Goal: Task Accomplishment & Management: Use online tool/utility

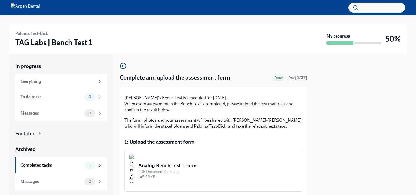
click at [347, 103] on div at bounding box center [360, 124] width 94 height 141
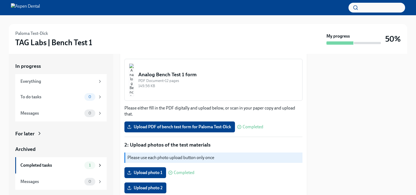
scroll to position [96, 0]
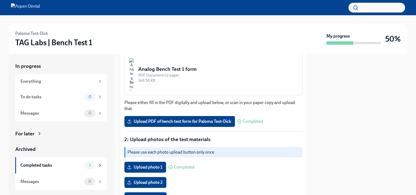
click at [134, 91] on img "button" at bounding box center [131, 74] width 5 height 33
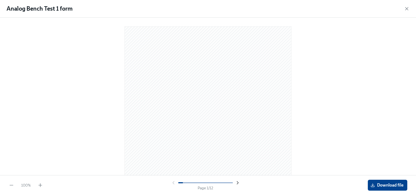
click at [238, 182] on icon "button" at bounding box center [237, 182] width 5 height 5
click at [407, 8] on icon "button" at bounding box center [406, 8] width 5 height 5
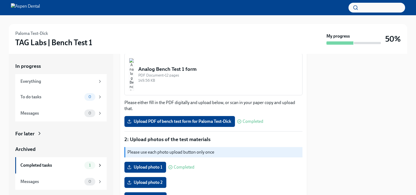
click at [363, 95] on div at bounding box center [360, 124] width 94 height 141
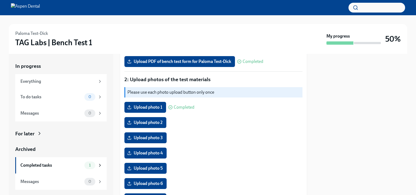
scroll to position [157, 0]
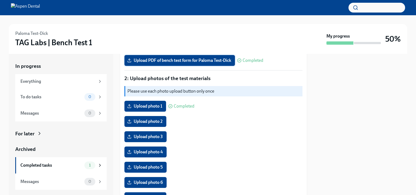
click at [166, 63] on span "Upload PDF of bench test form for Paloma Test-Dick" at bounding box center [179, 60] width 103 height 5
click at [0, 0] on input "Upload PDF of bench test form for Paloma Test-Dick" at bounding box center [0, 0] width 0 height 0
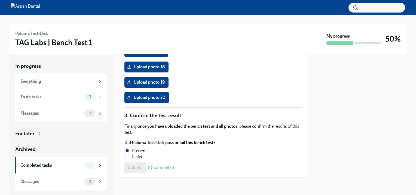
scroll to position [489, 0]
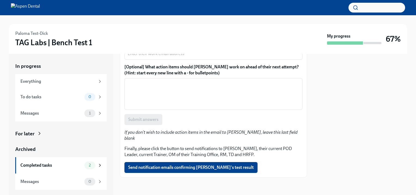
scroll to position [715, 0]
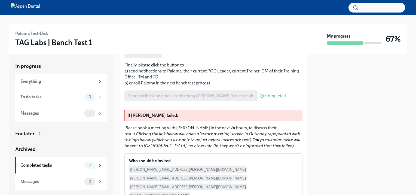
scroll to position [396, 0]
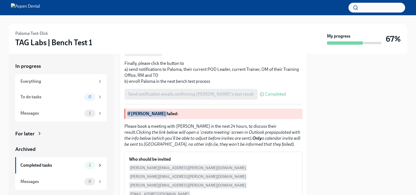
drag, startPoint x: 302, startPoint y: 134, endPoint x: 302, endPoint y: 141, distance: 7.1
click at [302, 141] on div "[PERSON_NAME]-[PERSON_NAME] has provided the Bench Test form for Paloma Test-Di…" at bounding box center [213, 88] width 187 height 797
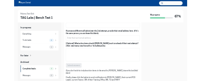
scroll to position [715, 0]
